Goal: Check status: Check status

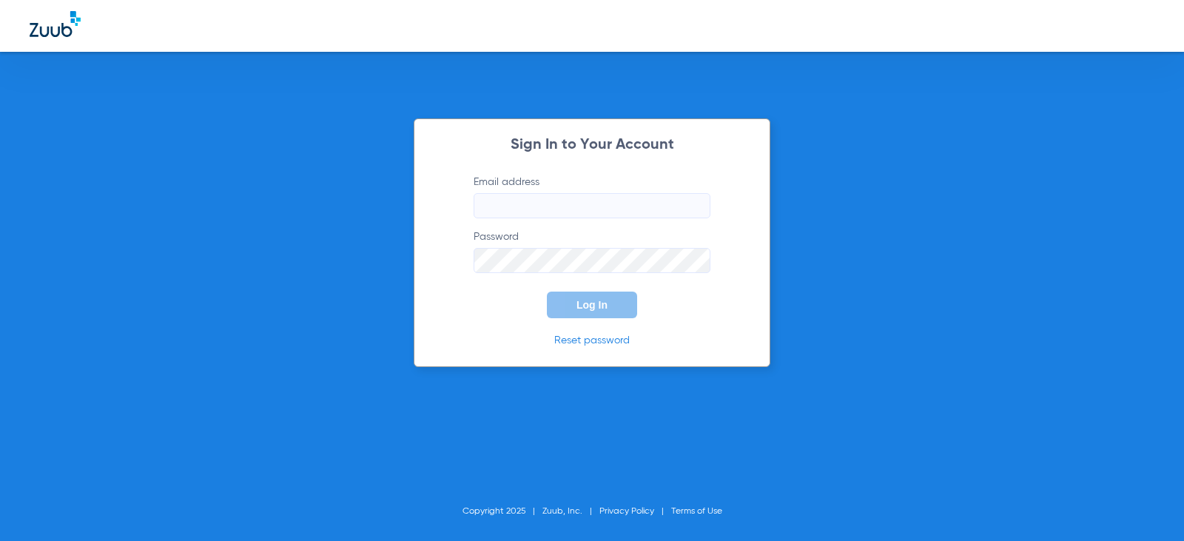
click at [555, 207] on input "Email address" at bounding box center [592, 205] width 237 height 25
type input "[EMAIL_ADDRESS][DOMAIN_NAME]"
click at [547, 292] on button "Log In" at bounding box center [592, 305] width 90 height 27
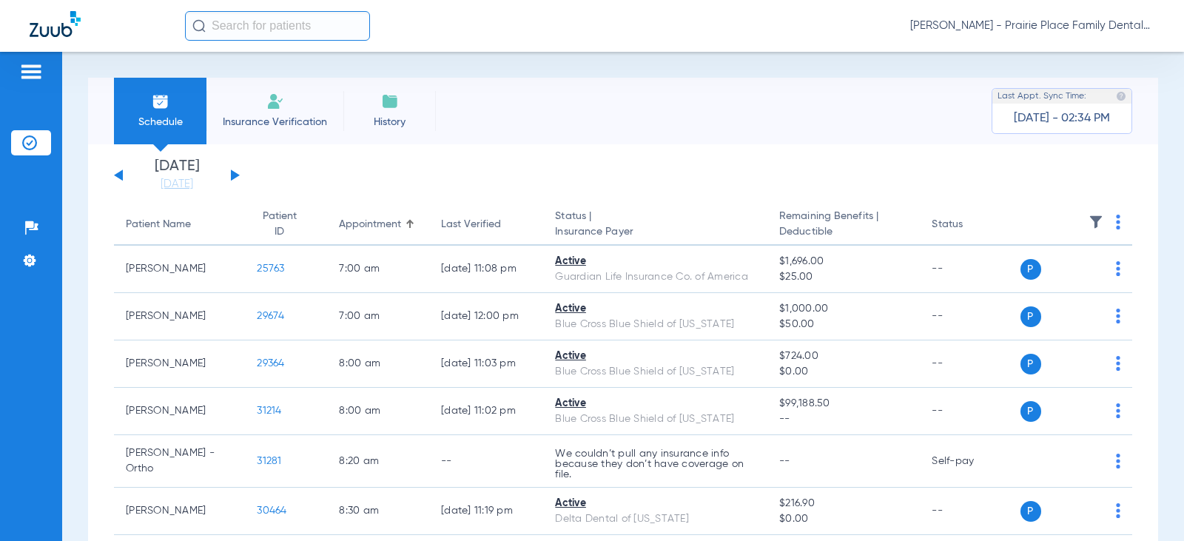
click at [238, 175] on button at bounding box center [235, 175] width 9 height 11
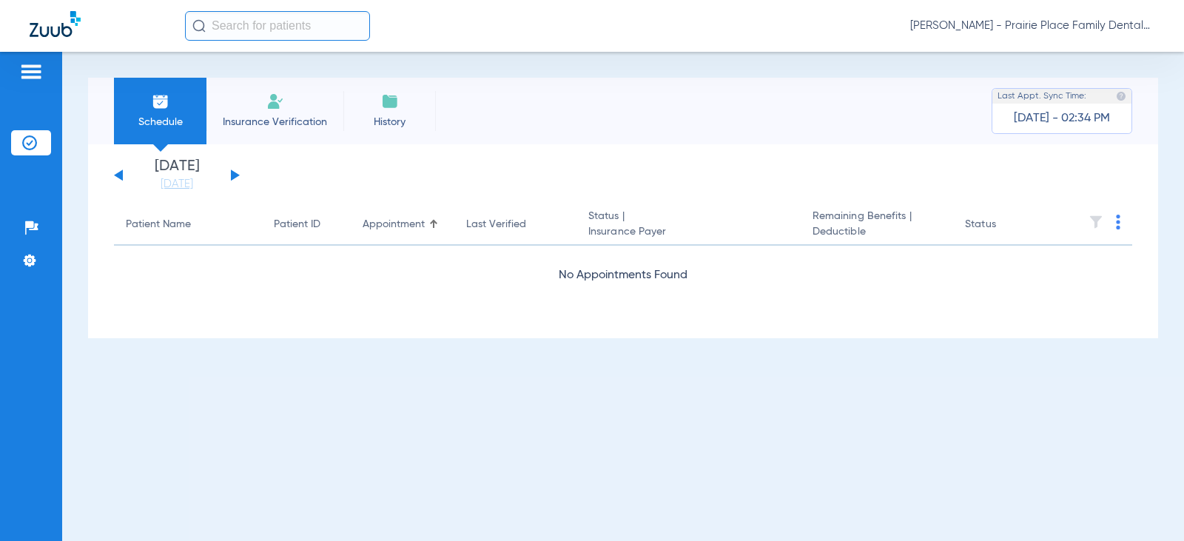
click at [238, 175] on button at bounding box center [235, 175] width 9 height 11
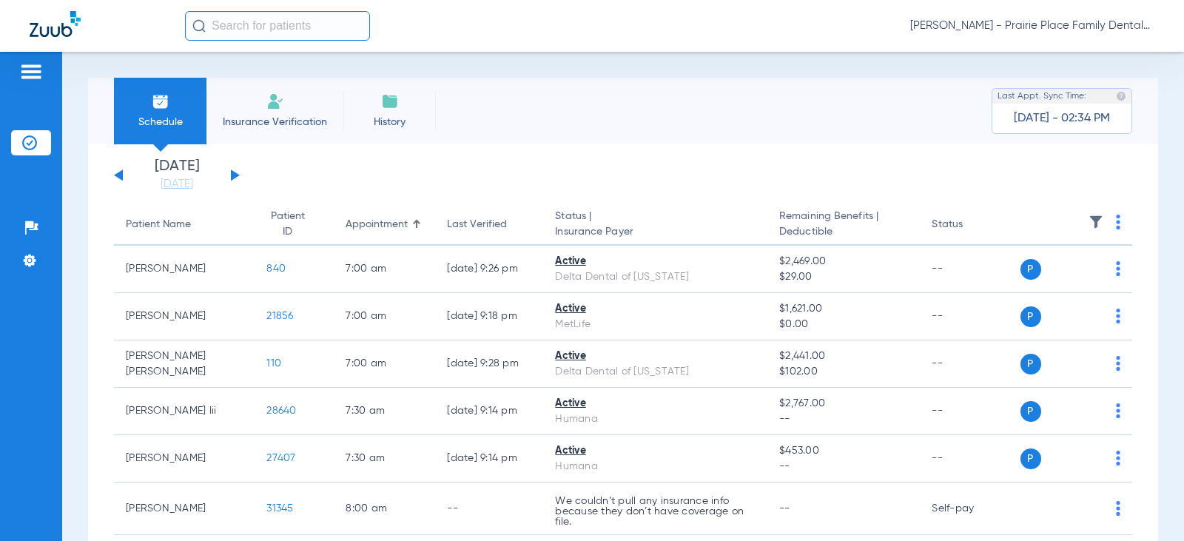
click at [238, 176] on button at bounding box center [235, 175] width 9 height 11
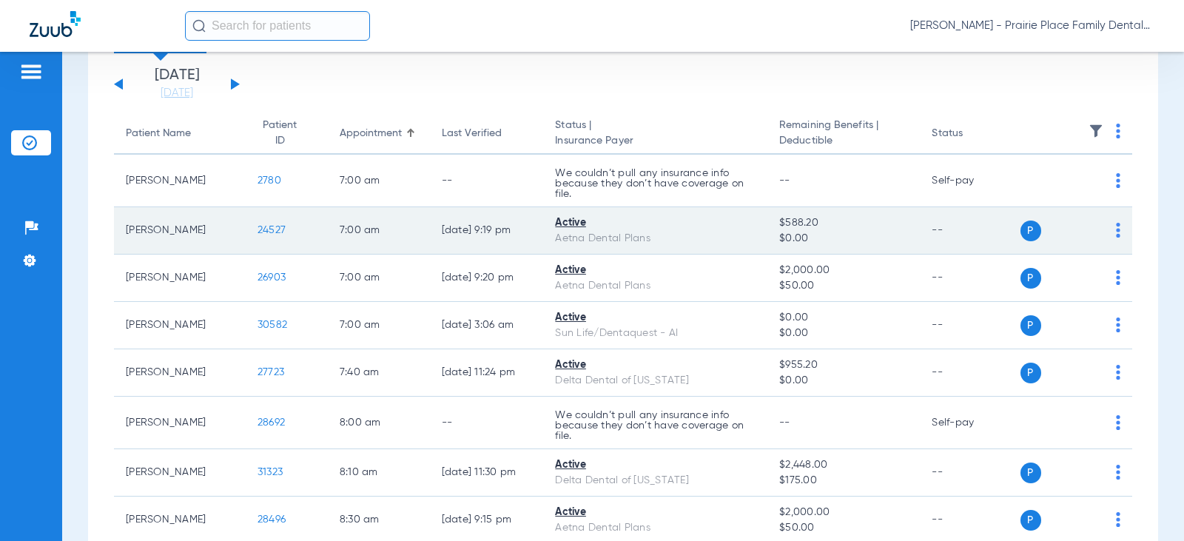
scroll to position [117, 0]
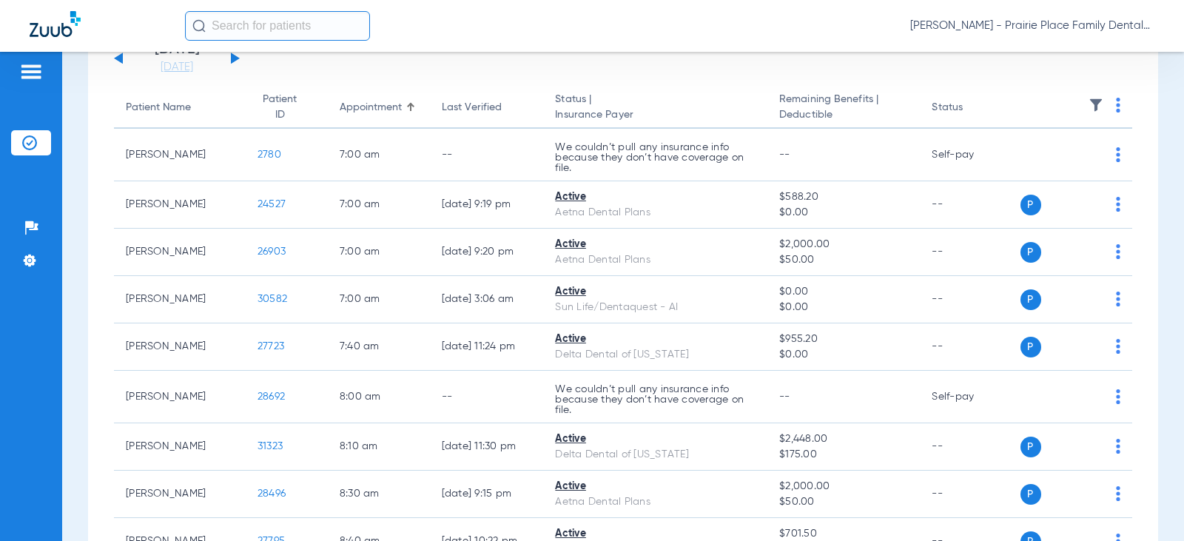
click at [270, 28] on input "text" at bounding box center [277, 26] width 185 height 30
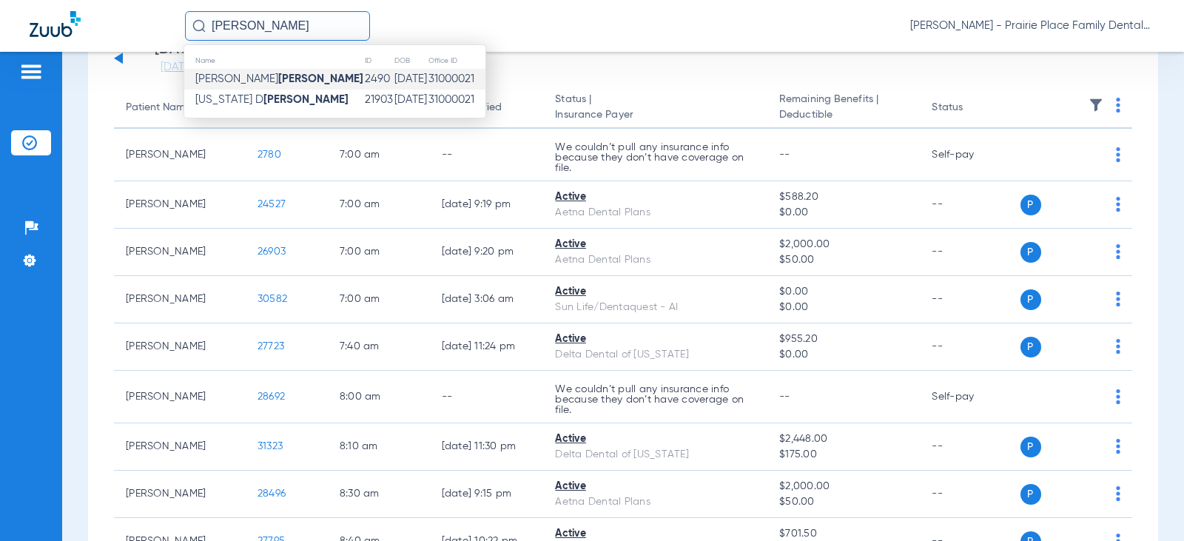
type input "[PERSON_NAME]"
click at [278, 80] on strong "[PERSON_NAME]" at bounding box center [320, 78] width 85 height 11
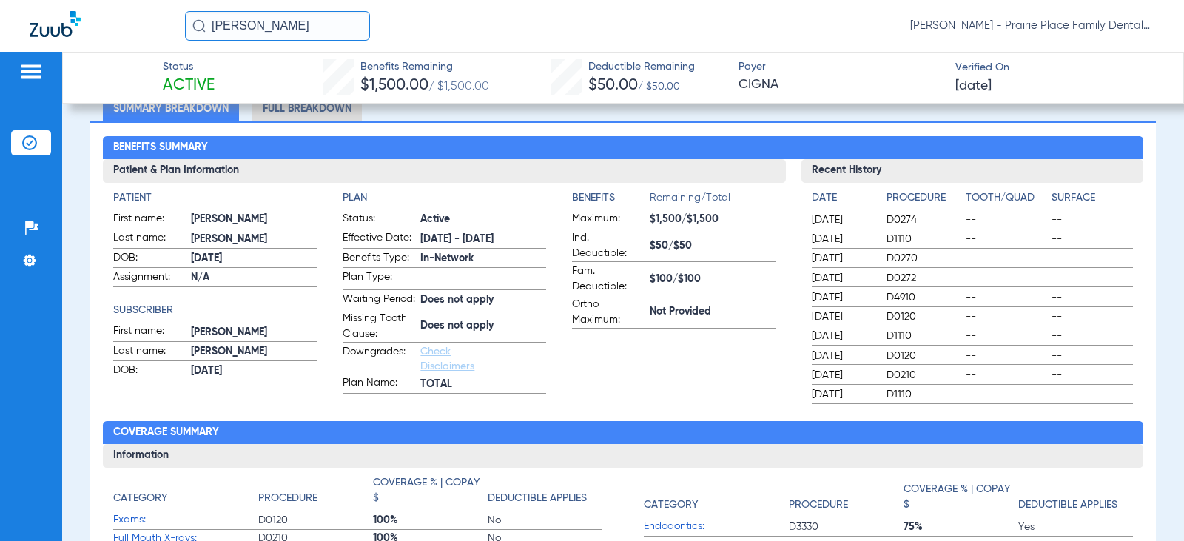
click at [318, 113] on li "Full Breakdown" at bounding box center [307, 108] width 110 height 26
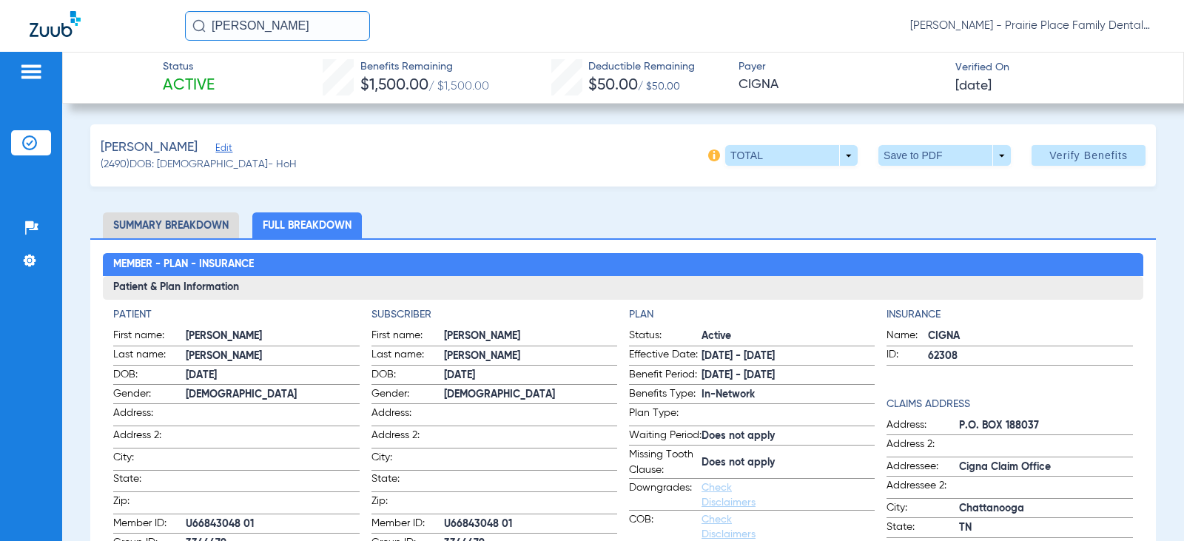
click at [31, 106] on div "Patients Insurance Verification Setup Help Center Settings" at bounding box center [31, 322] width 62 height 541
click at [33, 72] on img at bounding box center [31, 72] width 24 height 18
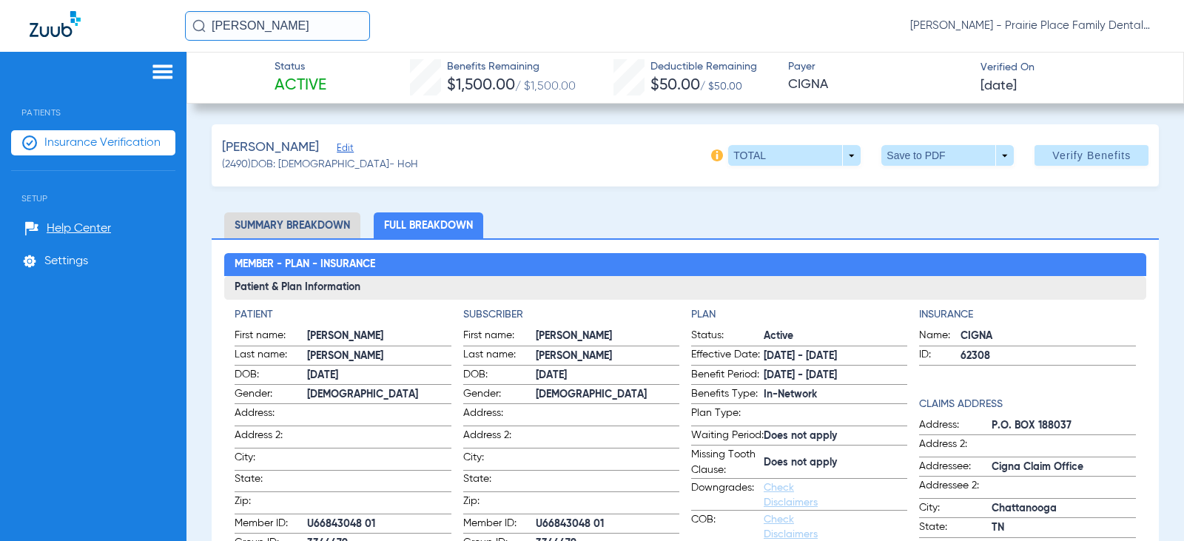
click at [84, 78] on div at bounding box center [93, 74] width 164 height 22
click at [161, 70] on img at bounding box center [163, 72] width 24 height 18
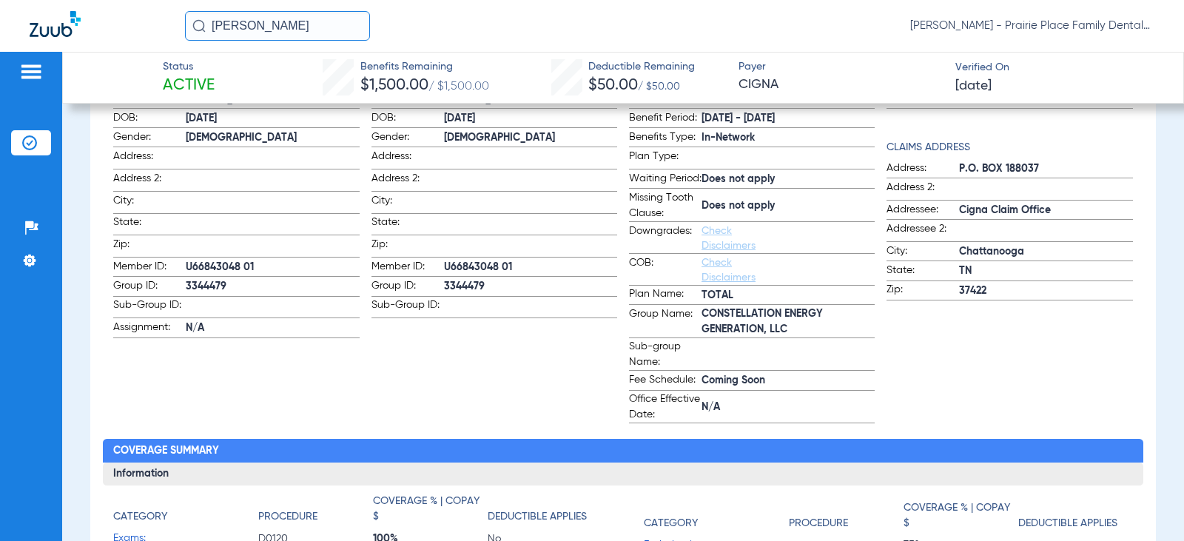
scroll to position [518, 0]
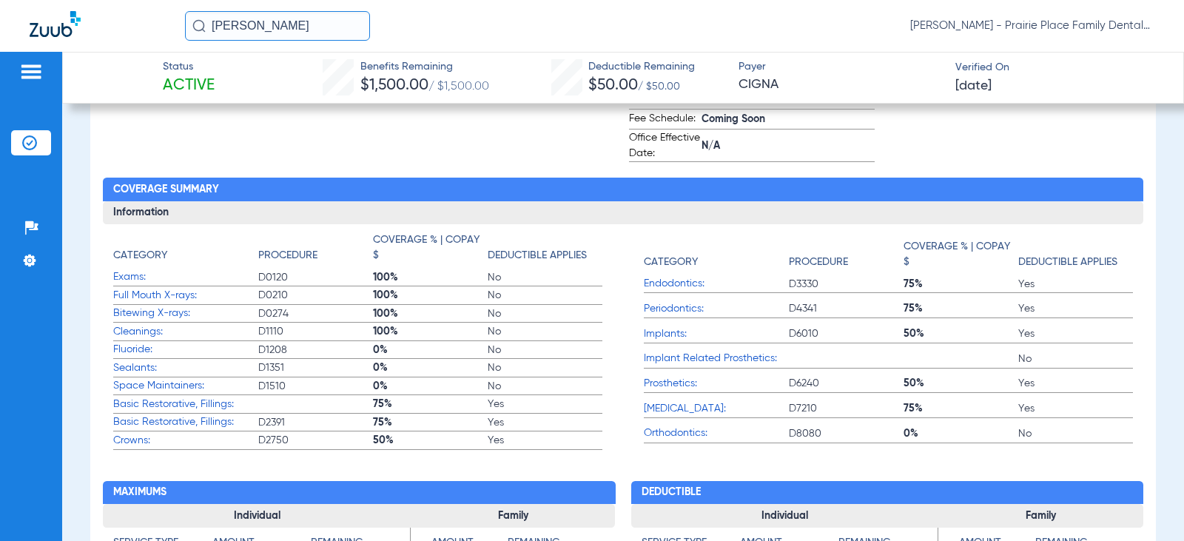
click at [30, 71] on img at bounding box center [31, 72] width 24 height 18
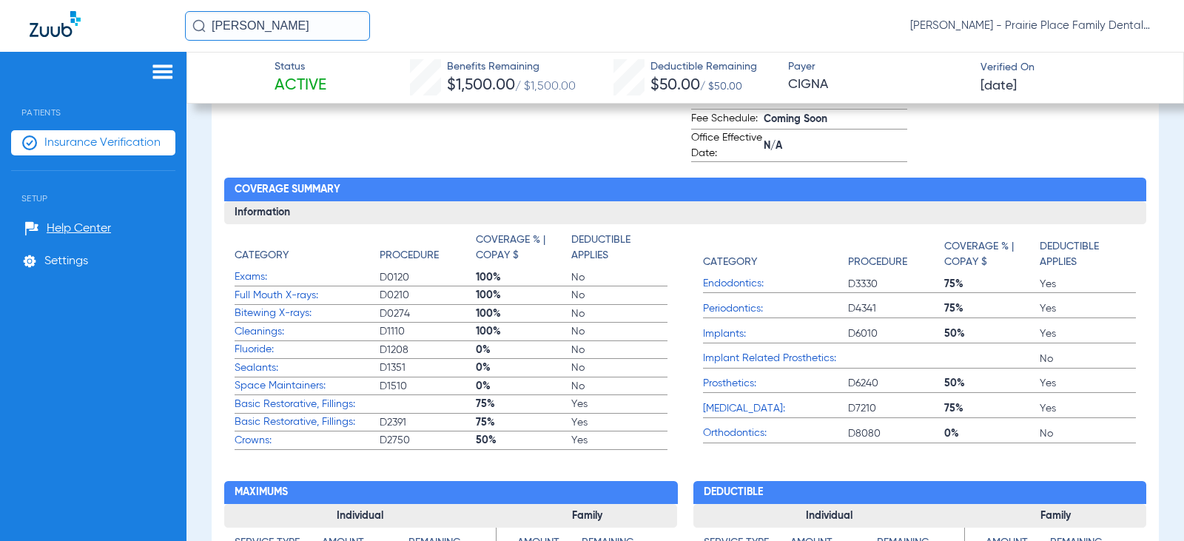
click at [85, 142] on span "Insurance Verification" at bounding box center [102, 142] width 116 height 15
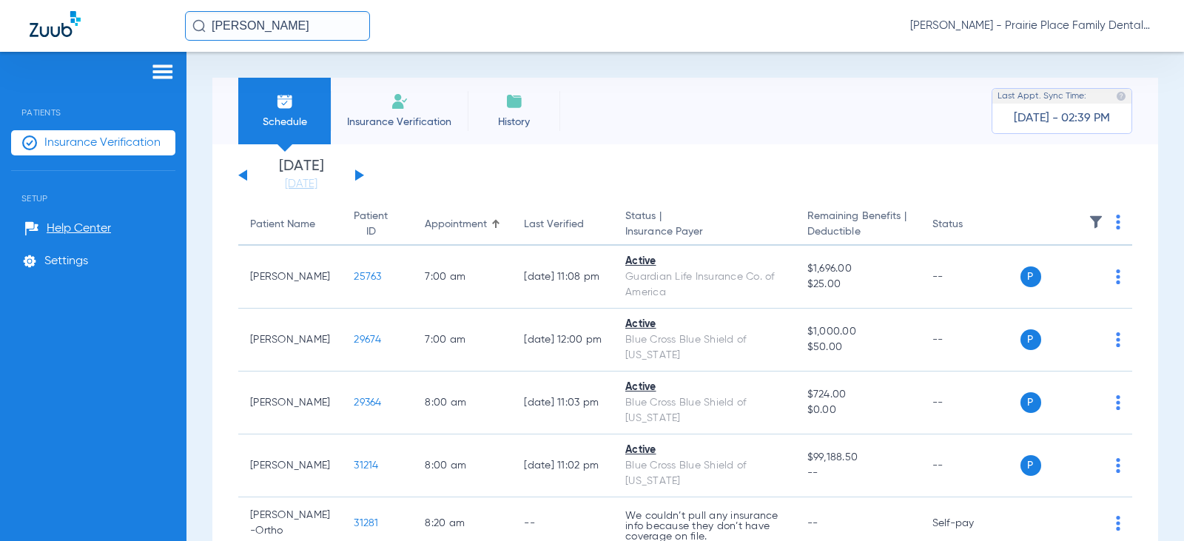
click at [355, 177] on button at bounding box center [359, 175] width 9 height 11
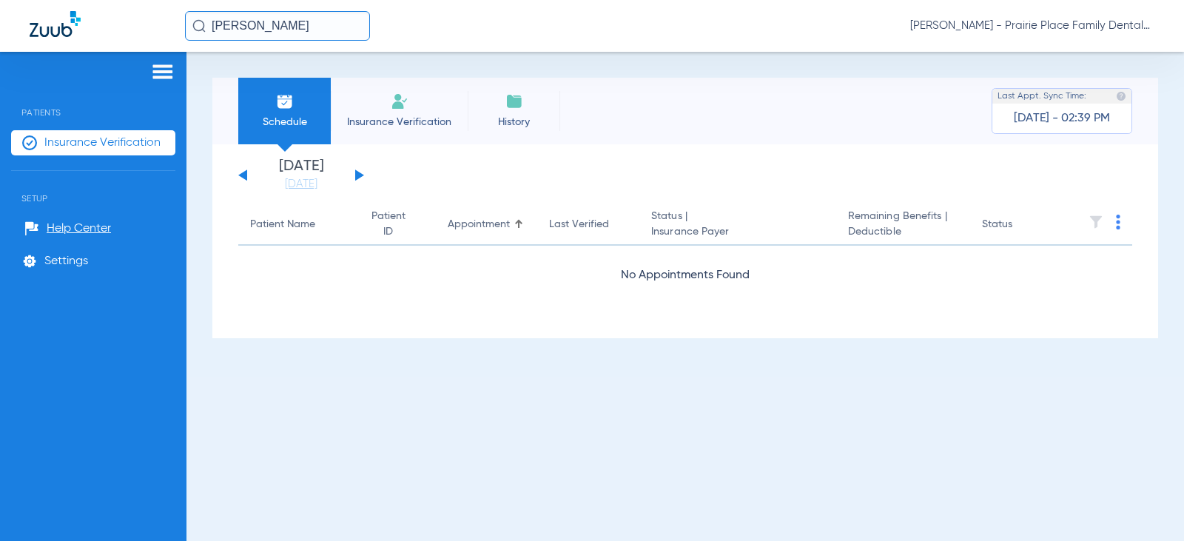
click at [355, 177] on button at bounding box center [359, 175] width 9 height 11
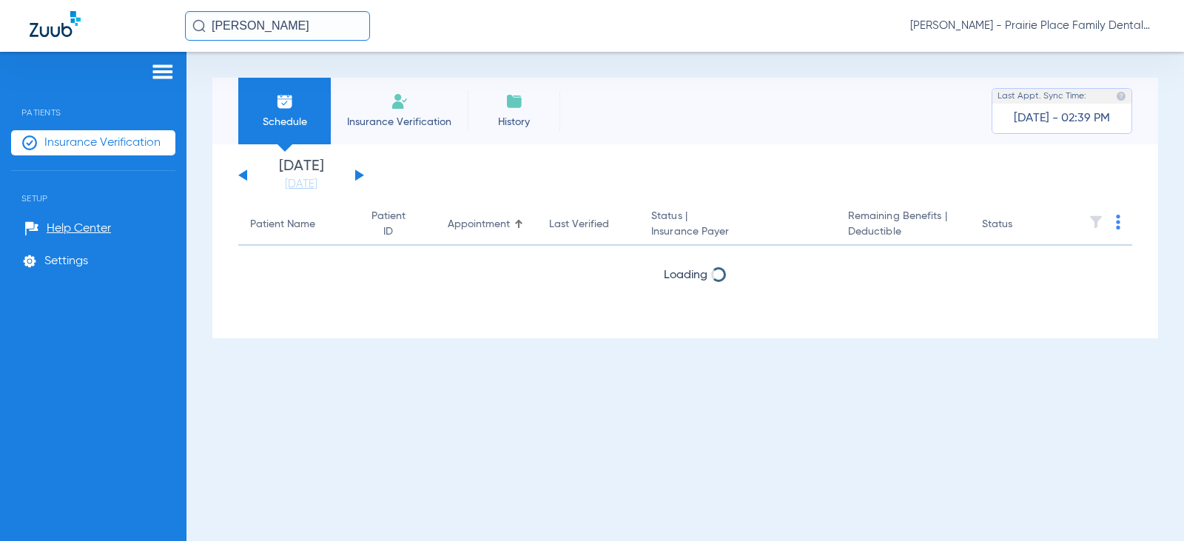
click at [355, 177] on button at bounding box center [359, 175] width 9 height 11
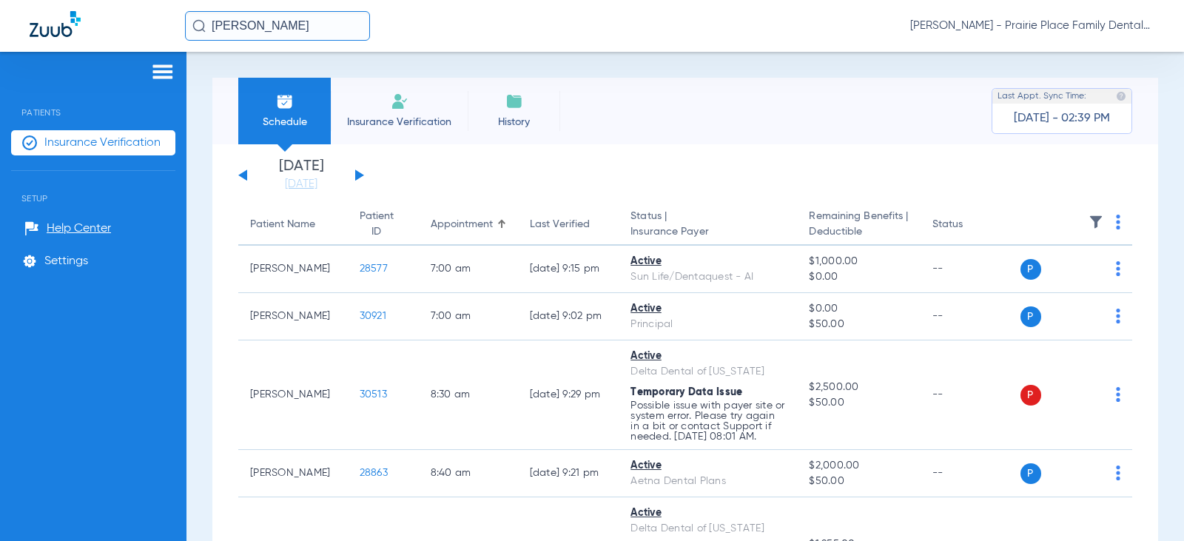
click at [244, 178] on button at bounding box center [242, 175] width 9 height 11
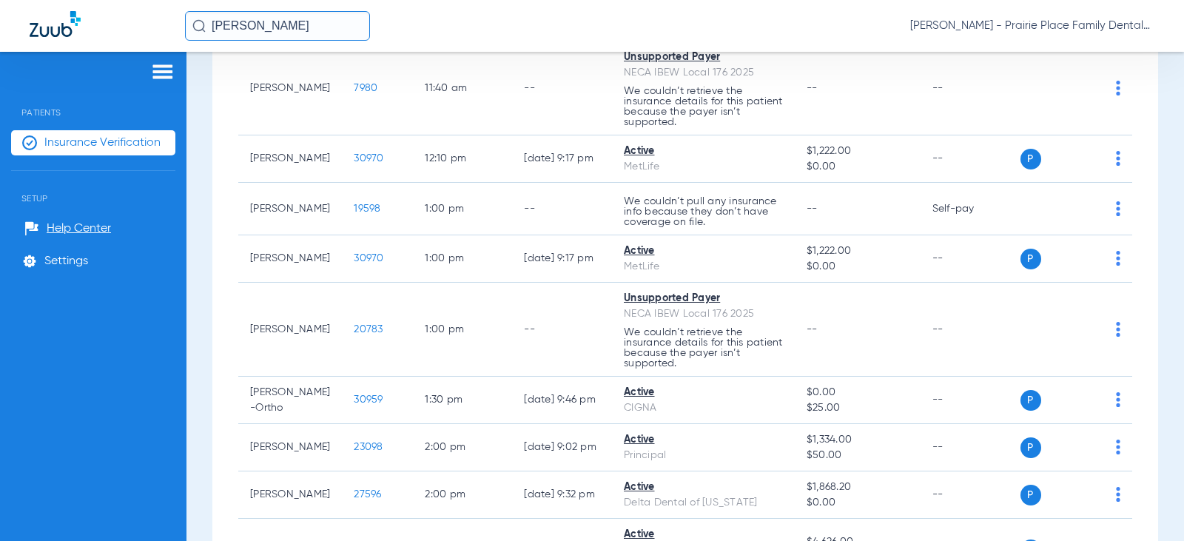
scroll to position [1036, 0]
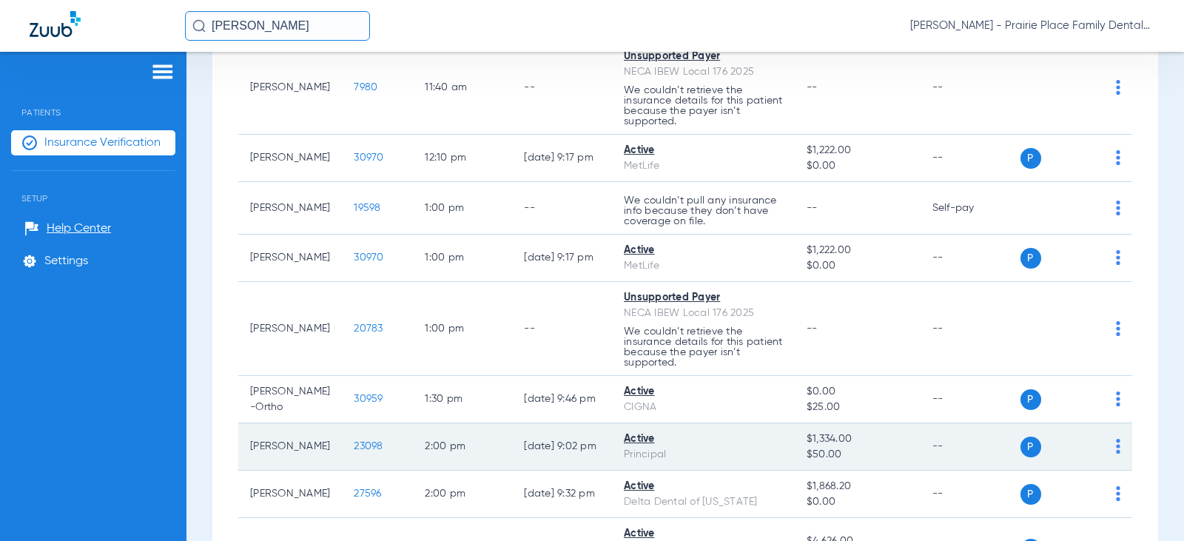
click at [354, 447] on span "23098" at bounding box center [368, 446] width 29 height 10
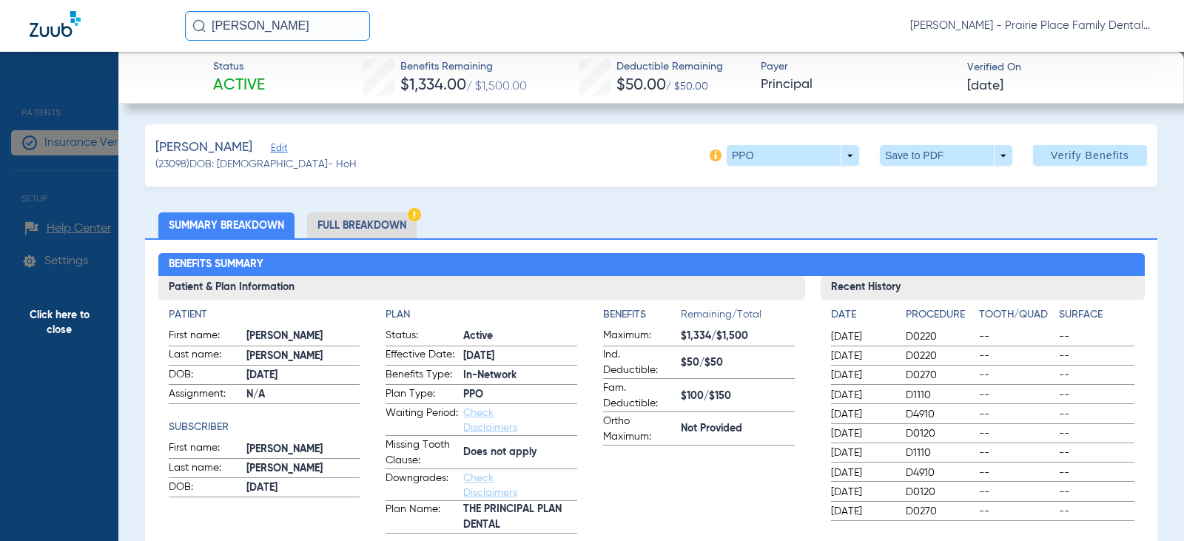
click at [355, 225] on li "Full Breakdown" at bounding box center [362, 225] width 110 height 26
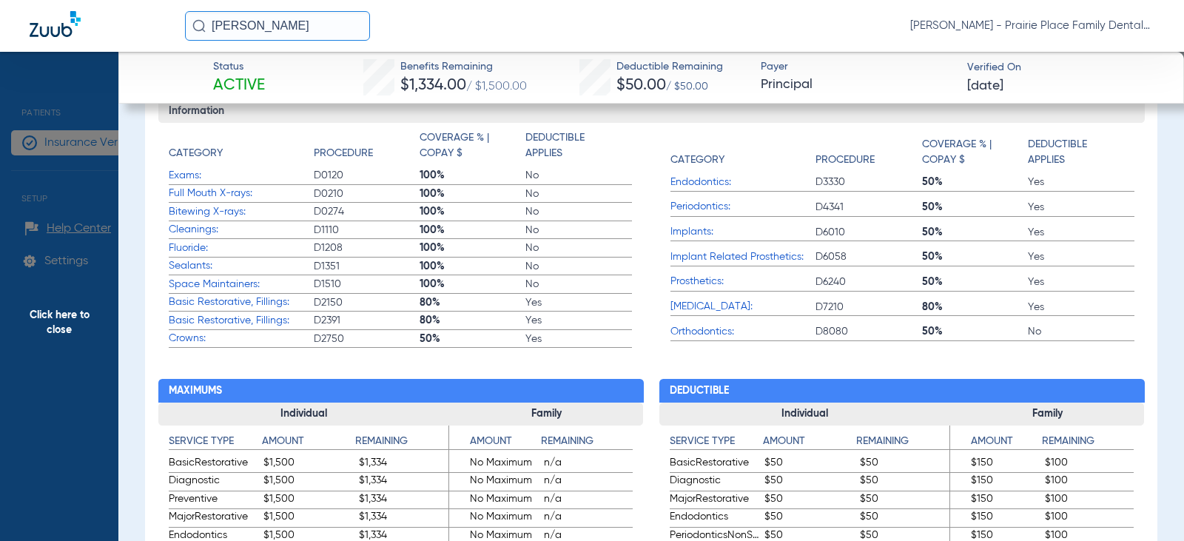
scroll to position [592, 0]
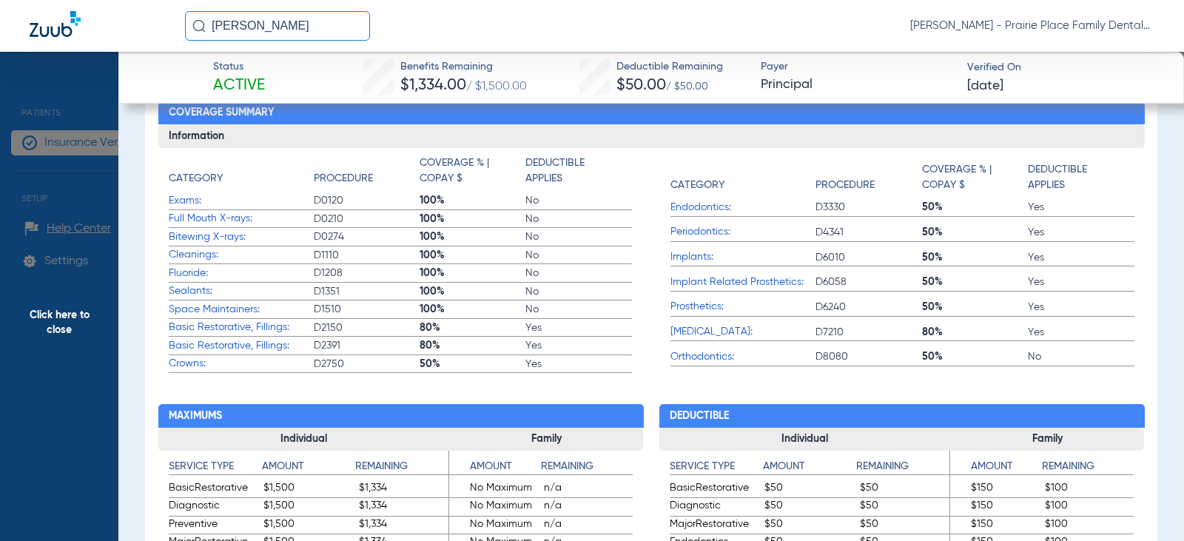
click at [70, 309] on span "Click here to close" at bounding box center [59, 322] width 118 height 541
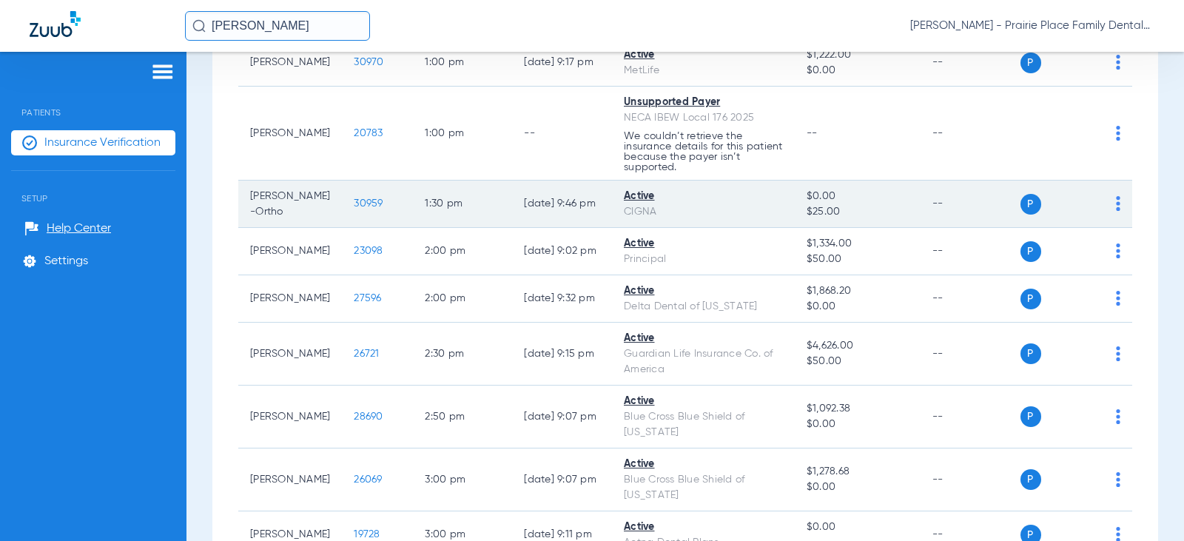
scroll to position [1258, 0]
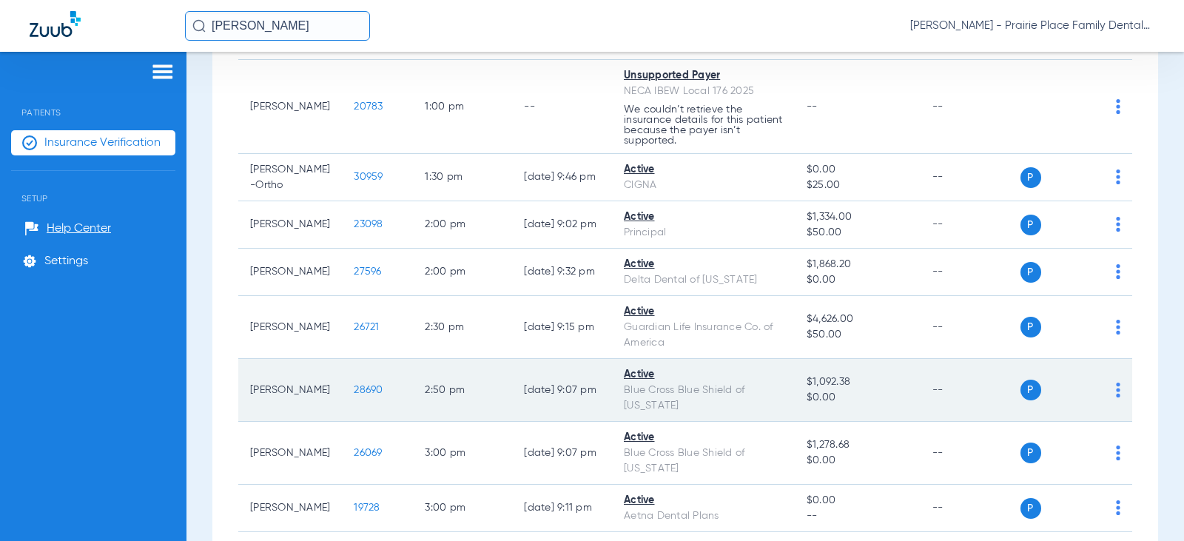
click at [354, 385] on span "28690" at bounding box center [368, 390] width 29 height 10
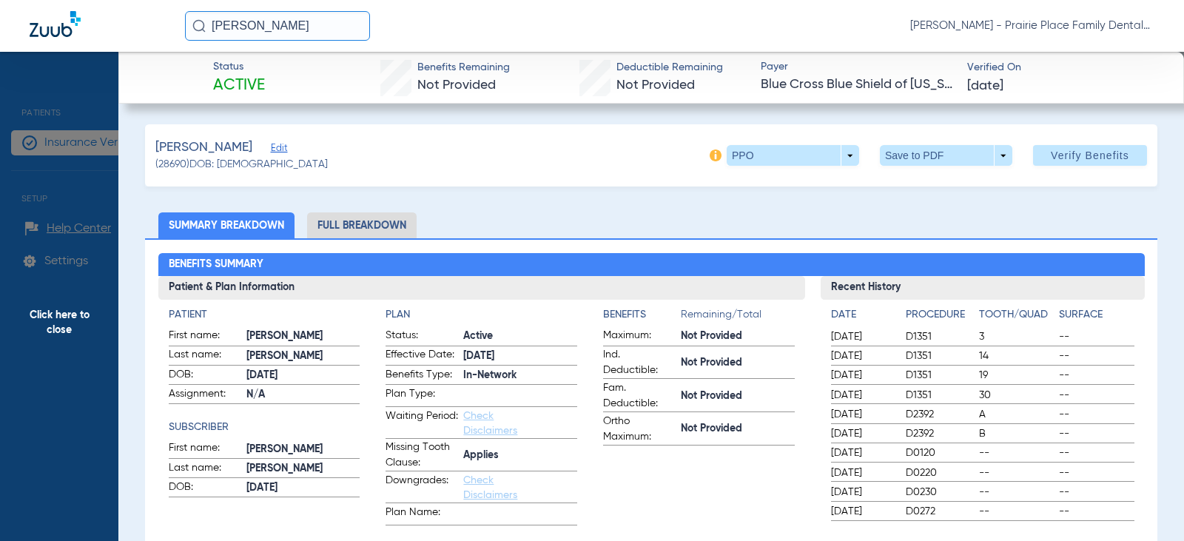
click at [395, 232] on li "Full Breakdown" at bounding box center [362, 225] width 110 height 26
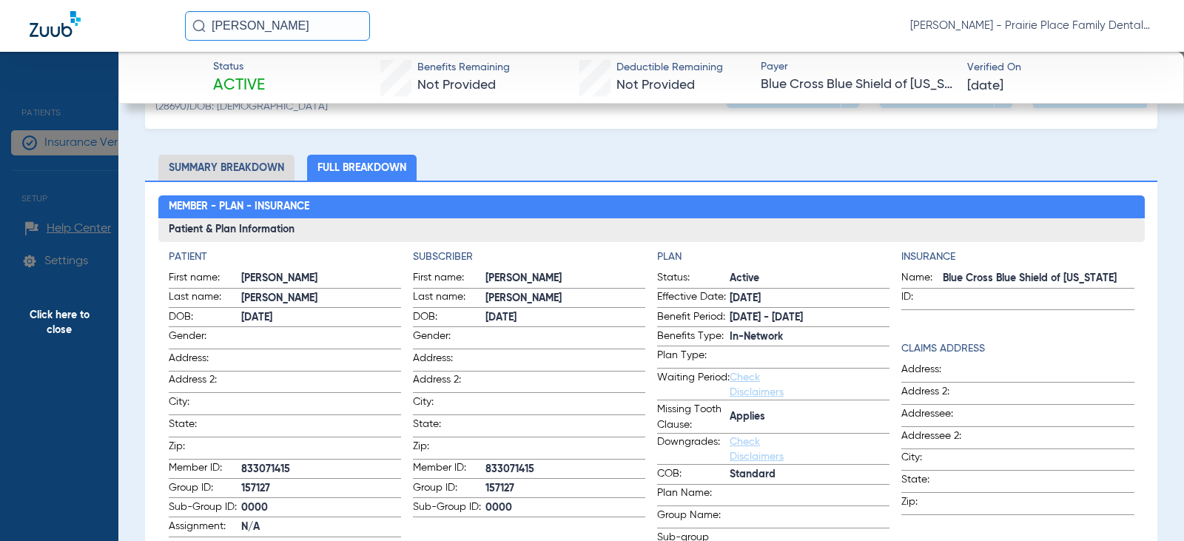
scroll to position [0, 0]
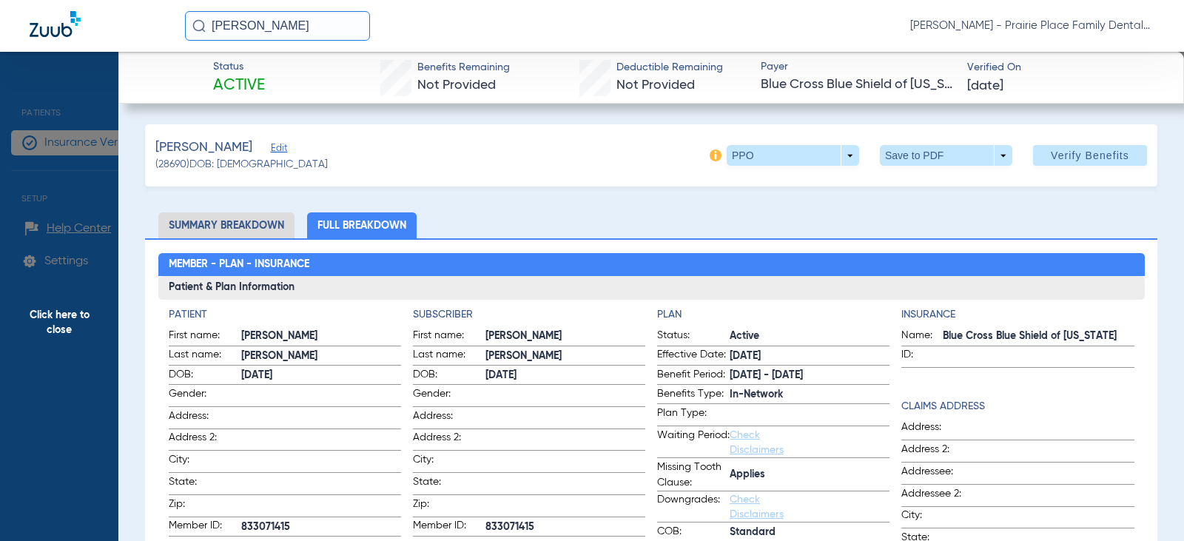
click at [228, 224] on li "Summary Breakdown" at bounding box center [226, 225] width 136 height 26
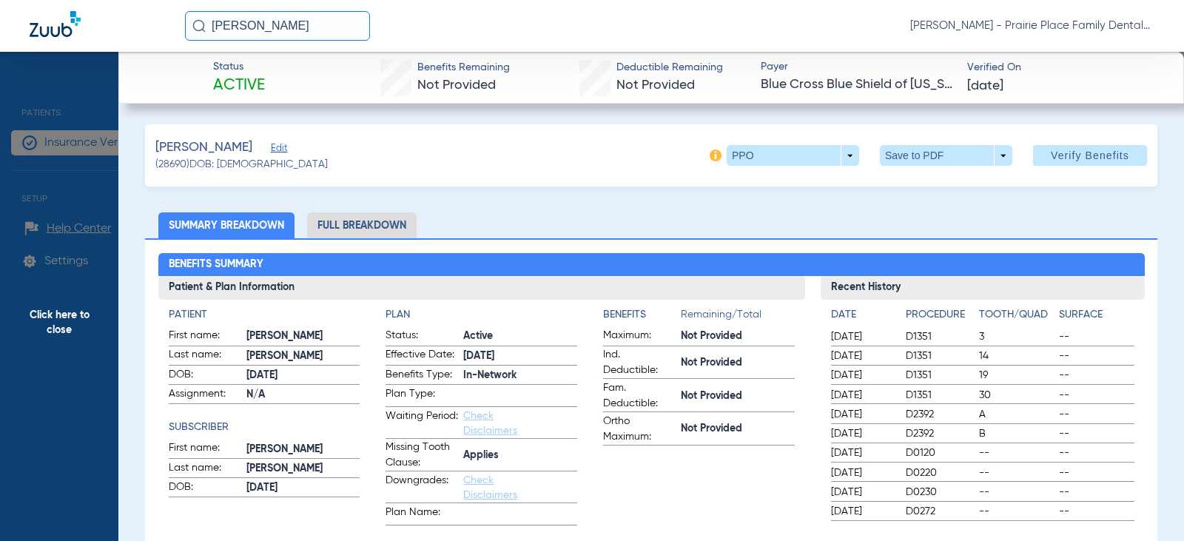
click at [56, 321] on span "Click here to close" at bounding box center [59, 322] width 118 height 541
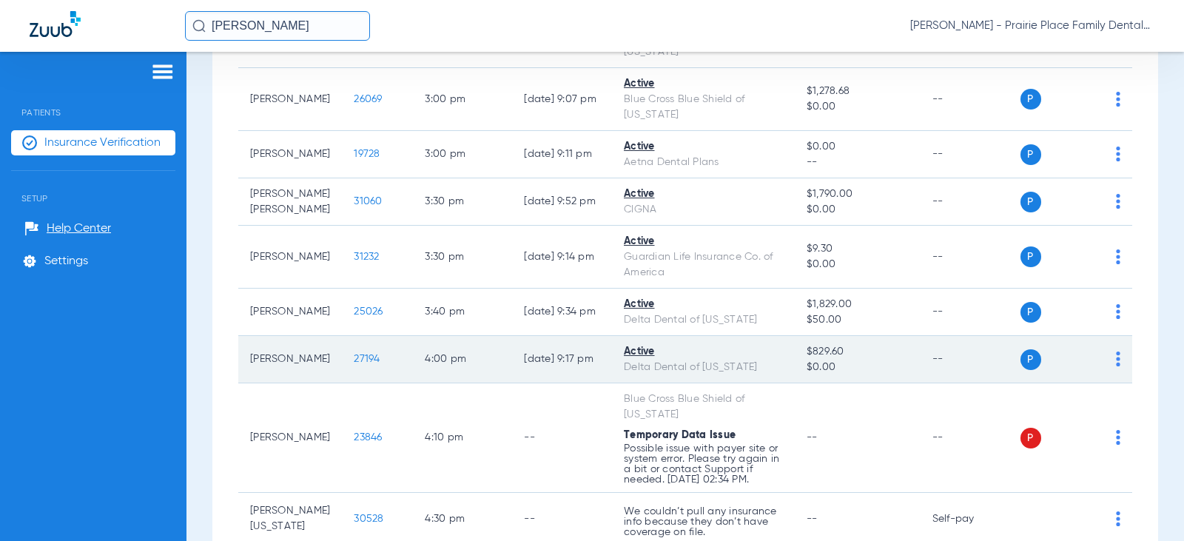
scroll to position [1665, 0]
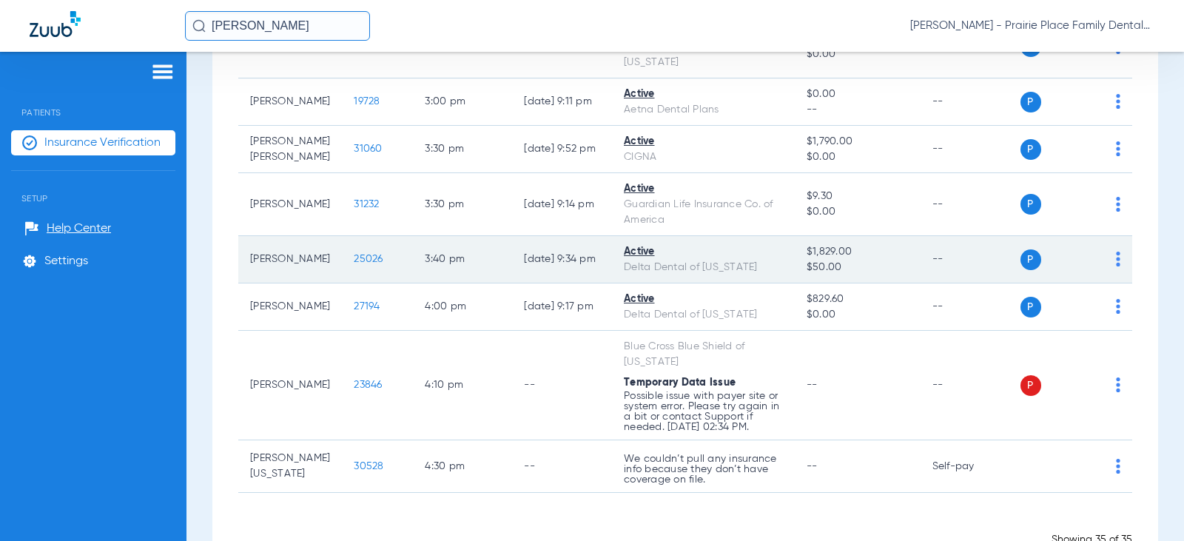
click at [354, 254] on span "25026" at bounding box center [368, 259] width 29 height 10
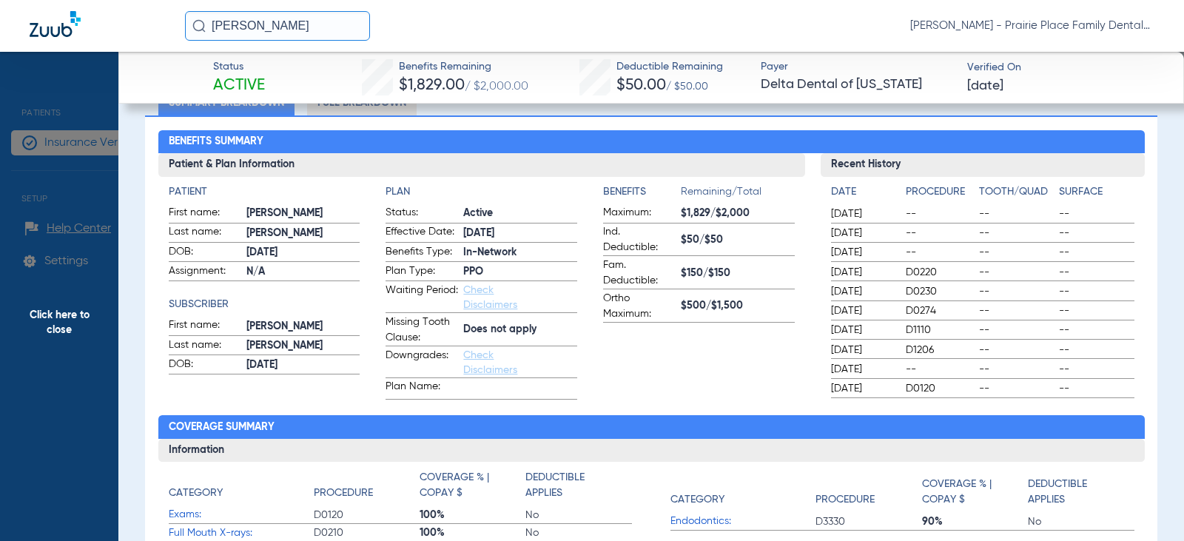
scroll to position [0, 0]
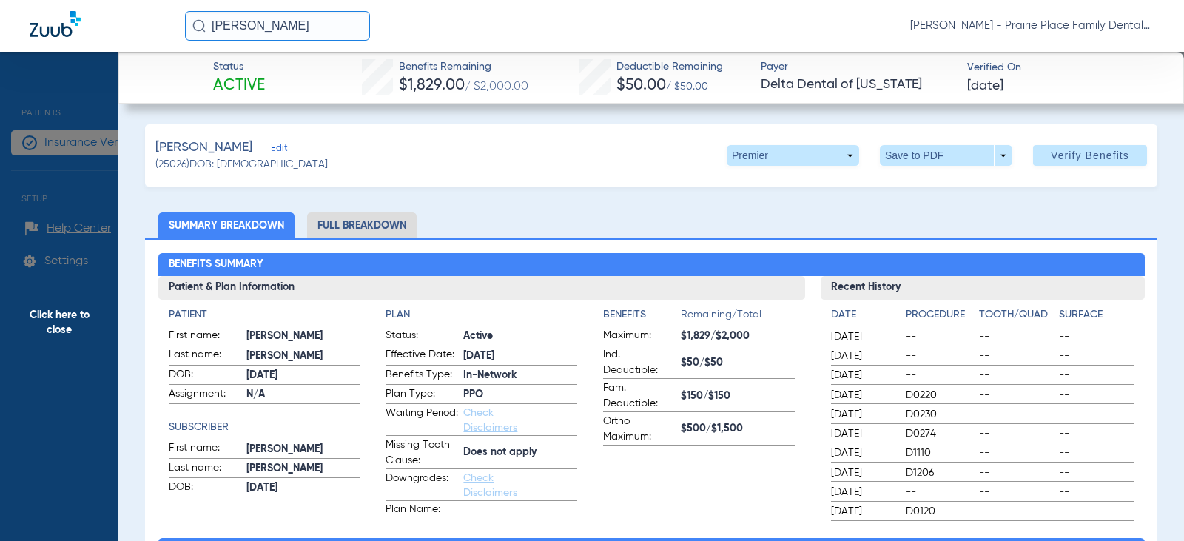
click at [376, 224] on li "Full Breakdown" at bounding box center [362, 225] width 110 height 26
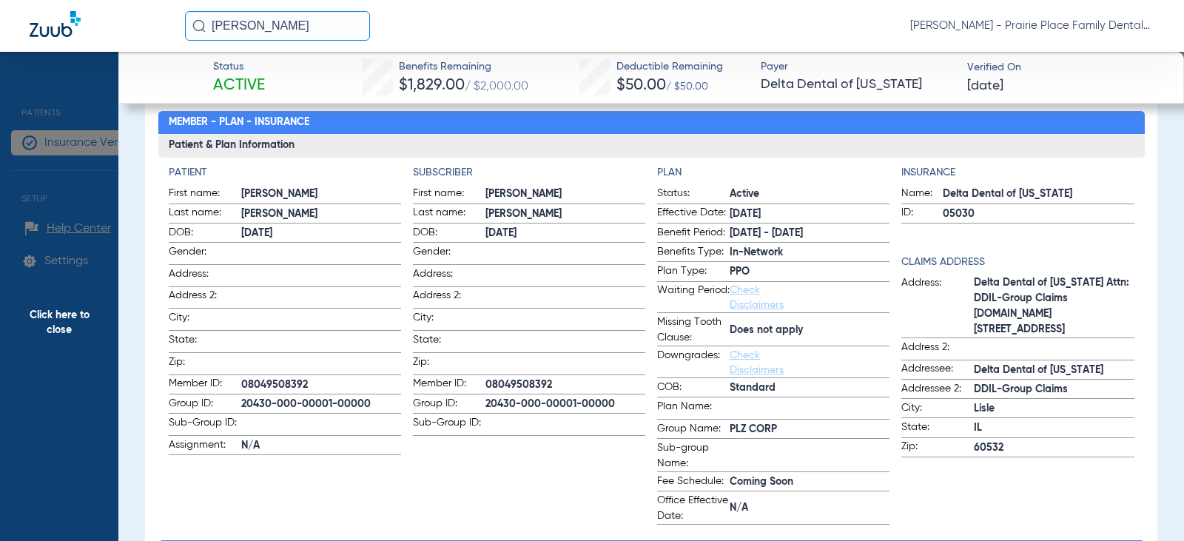
scroll to position [148, 0]
